Goal: Transaction & Acquisition: Purchase product/service

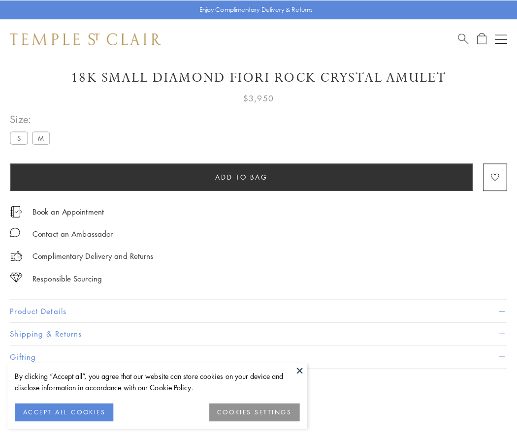
scroll to position [23, 0]
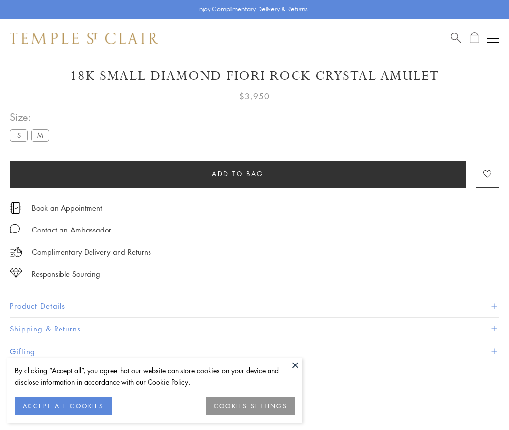
click at [238, 173] on span "Add to bag" at bounding box center [238, 173] width 52 height 11
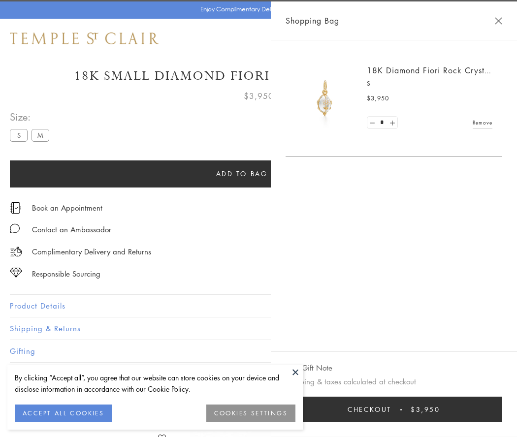
click at [482, 409] on button "Checkout $3,950" at bounding box center [393, 410] width 217 height 26
